Goal: Task Accomplishment & Management: Manage account settings

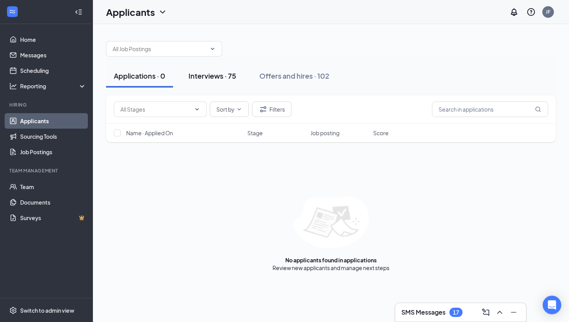
click at [229, 69] on button "Interviews · 75" at bounding box center [212, 75] width 63 height 23
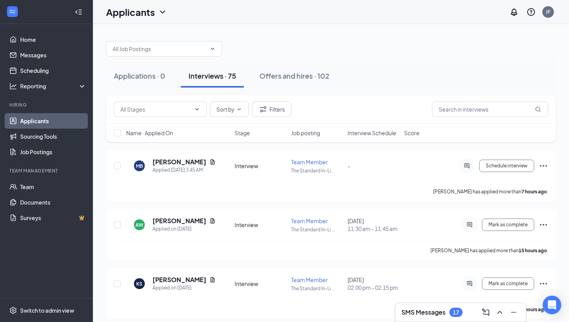
click at [300, 63] on div "Applications · 0 Interviews · 75 Offers and hires · 102" at bounding box center [331, 76] width 450 height 39
click at [287, 74] on div "Offers and hires · 102" at bounding box center [294, 76] width 70 height 10
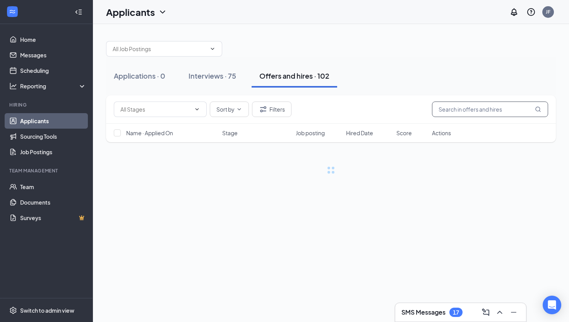
click at [489, 110] on input "text" at bounding box center [490, 108] width 116 height 15
type input "[PERSON_NAME]"
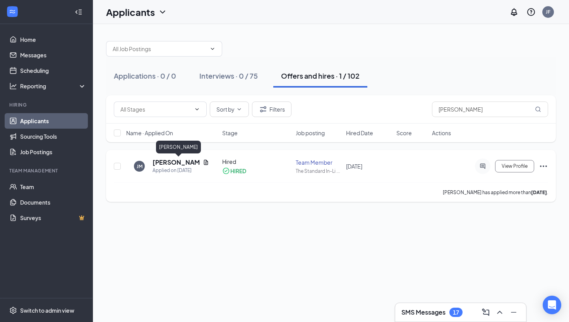
click at [178, 163] on h5 "[PERSON_NAME]" at bounding box center [176, 162] width 47 height 9
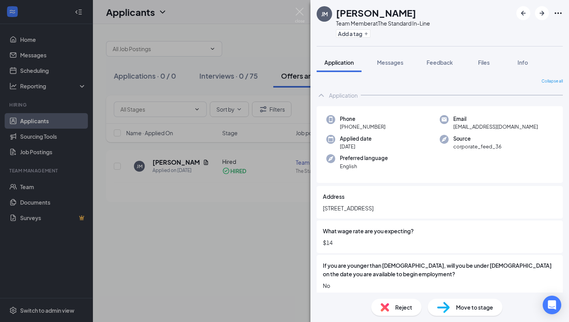
click at [235, 34] on div "[PERSON_NAME] Team Member at The Standard In-Line Add a tag Application Message…" at bounding box center [284, 161] width 569 height 322
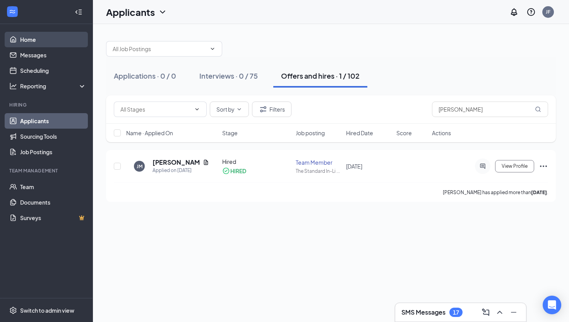
click at [41, 40] on link "Home" at bounding box center [53, 39] width 66 height 15
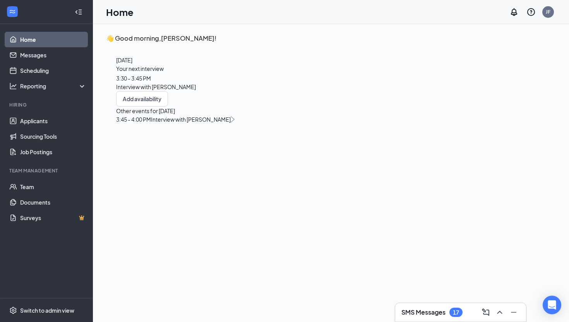
click at [151, 82] on span "3:30 - 3:45 PM" at bounding box center [133, 78] width 35 height 7
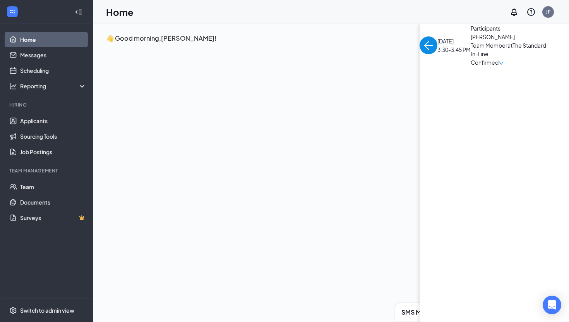
scroll to position [3, 0]
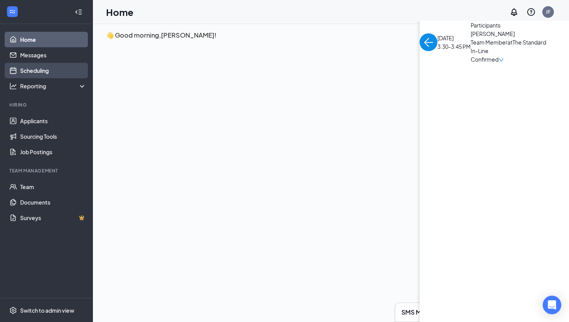
click at [41, 67] on link "Scheduling" at bounding box center [53, 70] width 66 height 15
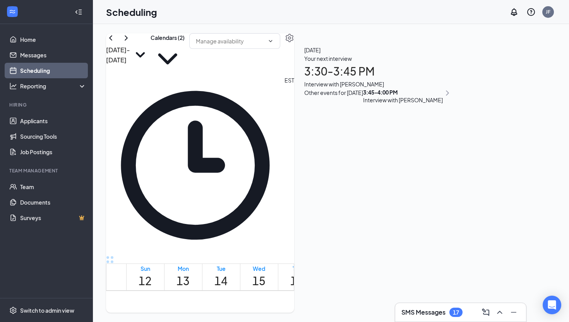
scroll to position [621, 0]
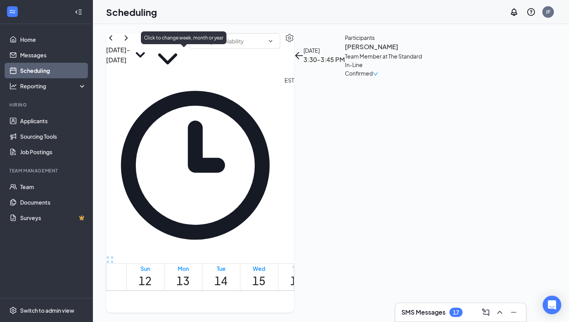
click at [151, 53] on icon "SmallChevronDown" at bounding box center [140, 55] width 21 height 21
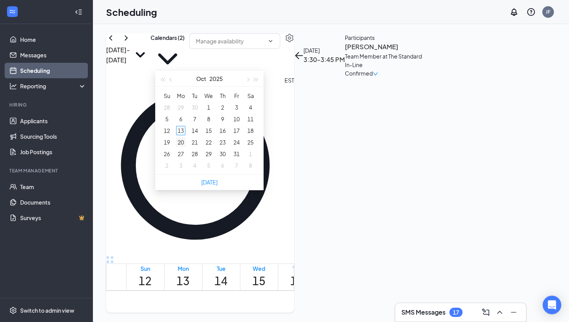
type input "[DATE]"
click at [181, 139] on div "20" at bounding box center [180, 141] width 9 height 9
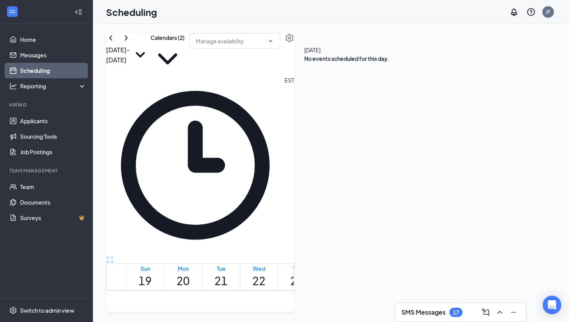
scroll to position [287, 0]
click at [115, 43] on button at bounding box center [110, 37] width 9 height 9
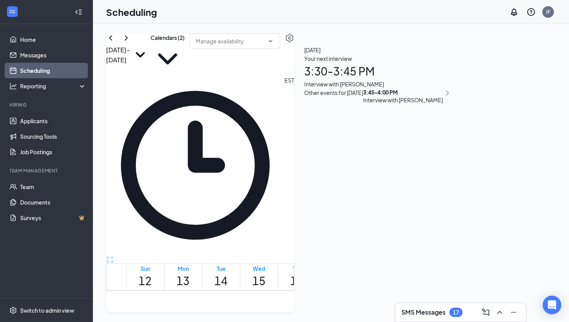
scroll to position [694, 0]
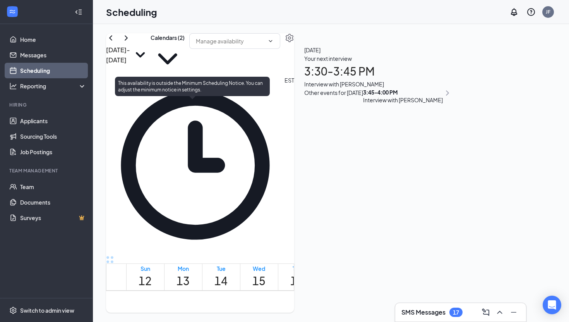
click at [191, 290] on span "3:30-3:45 PM" at bounding box center [184, 301] width 13 height 22
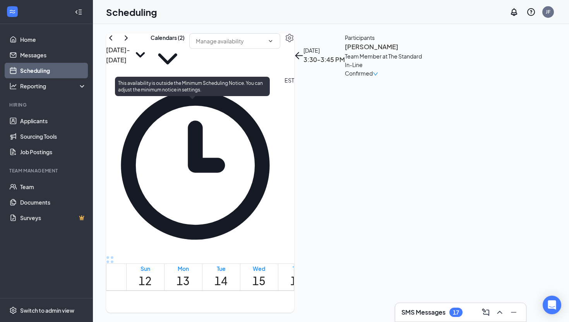
click at [196, 290] on span "3:45-4:00 PM" at bounding box center [197, 301] width 13 height 22
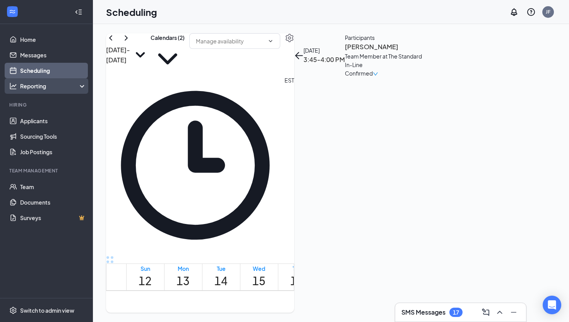
click at [70, 92] on div "Reporting" at bounding box center [46, 85] width 93 height 15
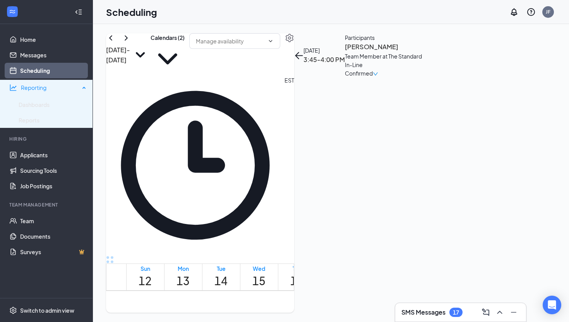
click at [80, 89] on div "Reporting" at bounding box center [50, 88] width 59 height 8
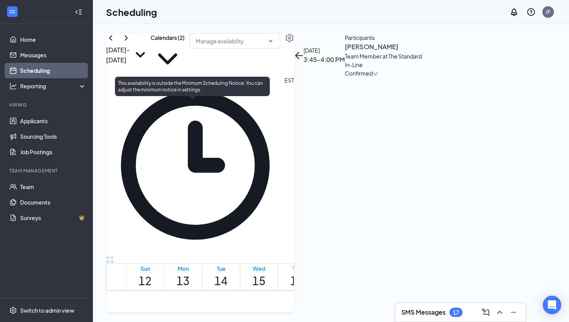
click at [191, 290] on span "3:30-3:45 PM" at bounding box center [184, 301] width 13 height 22
click at [199, 290] on span "3:45-4:00 PM" at bounding box center [197, 301] width 13 height 22
click at [229, 290] on span "3:45-4:00 PM" at bounding box center [229, 297] width 17 height 15
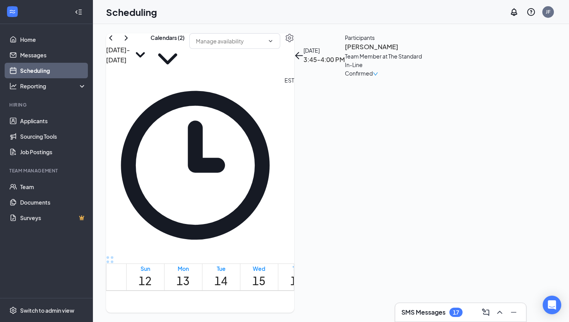
click at [277, 290] on span "3:45-4:00 PM" at bounding box center [273, 301] width 13 height 22
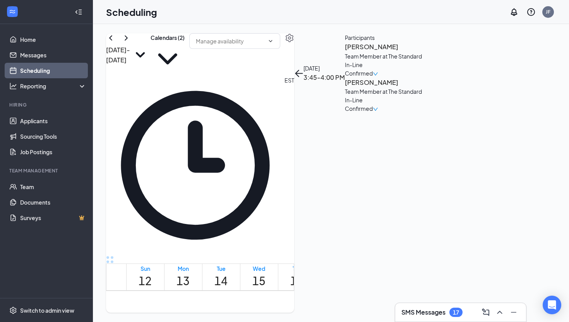
click at [267, 290] on span "3:00-3:15 PM" at bounding box center [260, 301] width 13 height 22
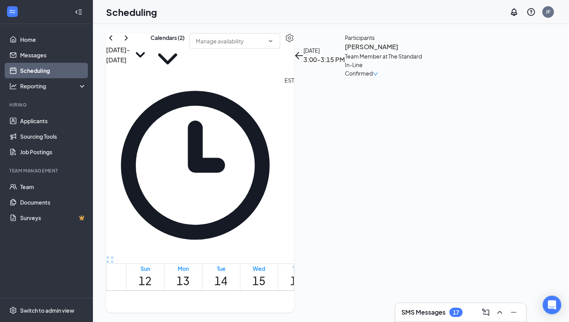
scroll to position [449, 0]
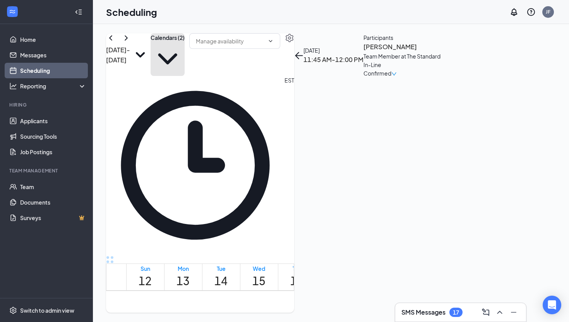
click at [185, 56] on icon "ChevronDown" at bounding box center [168, 59] width 34 height 34
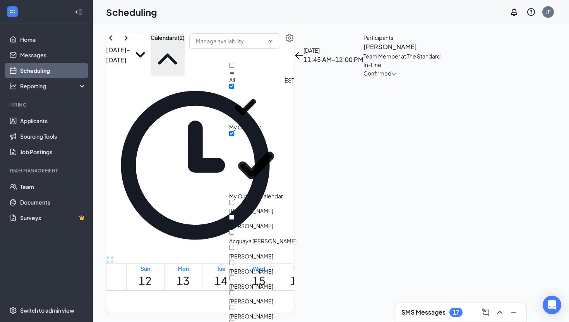
click at [220, 21] on div "Scheduling JF" at bounding box center [331, 12] width 476 height 24
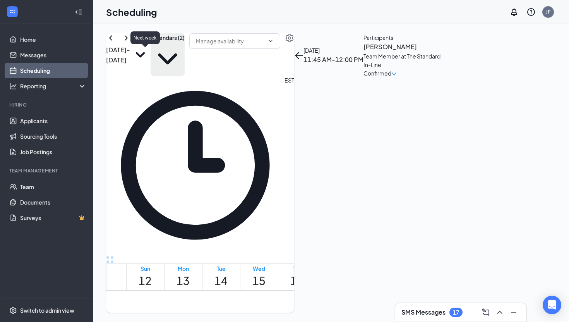
click at [131, 43] on icon "ChevronRight" at bounding box center [126, 37] width 9 height 9
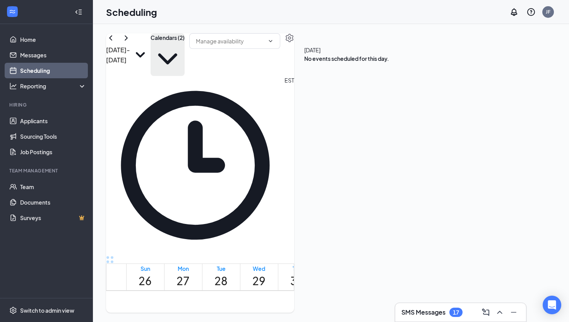
scroll to position [466, 0]
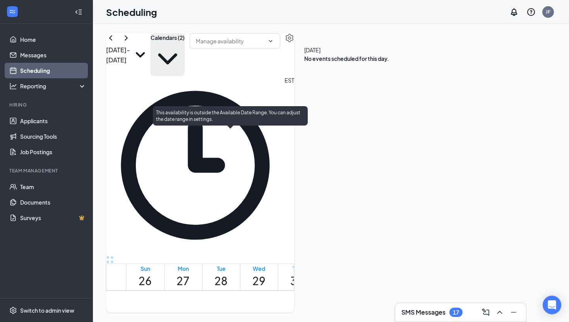
click at [238, 321] on div at bounding box center [238, 328] width 0 height 14
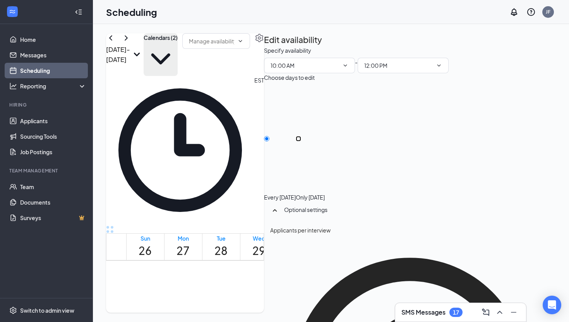
click at [301, 136] on input "Only [DATE]" at bounding box center [298, 138] width 5 height 5
radio input "true"
radio input "false"
click at [264, 46] on icon "TrashOutline" at bounding box center [264, 46] width 0 height 0
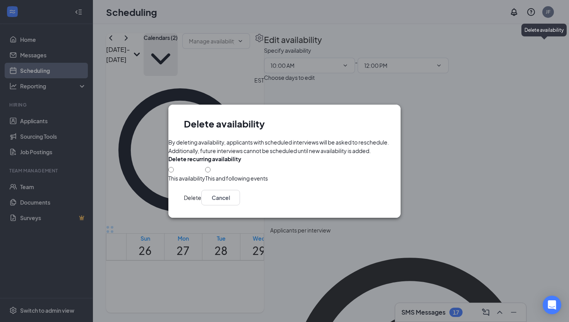
click at [205, 174] on div "This availability" at bounding box center [186, 178] width 37 height 8
click at [174, 172] on input "This availability" at bounding box center [170, 169] width 5 height 5
radio input "true"
click at [201, 205] on button "Delete" at bounding box center [192, 197] width 17 height 15
